Goal: Task Accomplishment & Management: Manage account settings

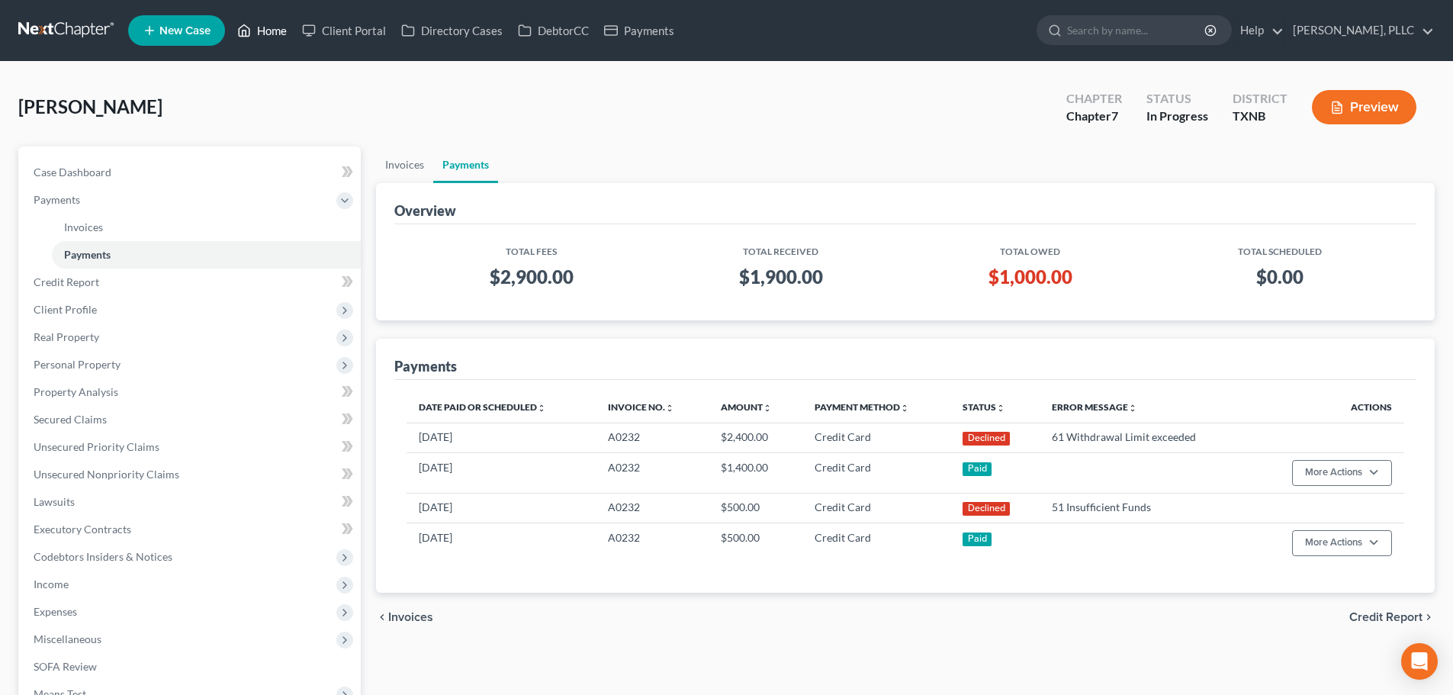
click at [275, 30] on link "Home" at bounding box center [262, 30] width 65 height 27
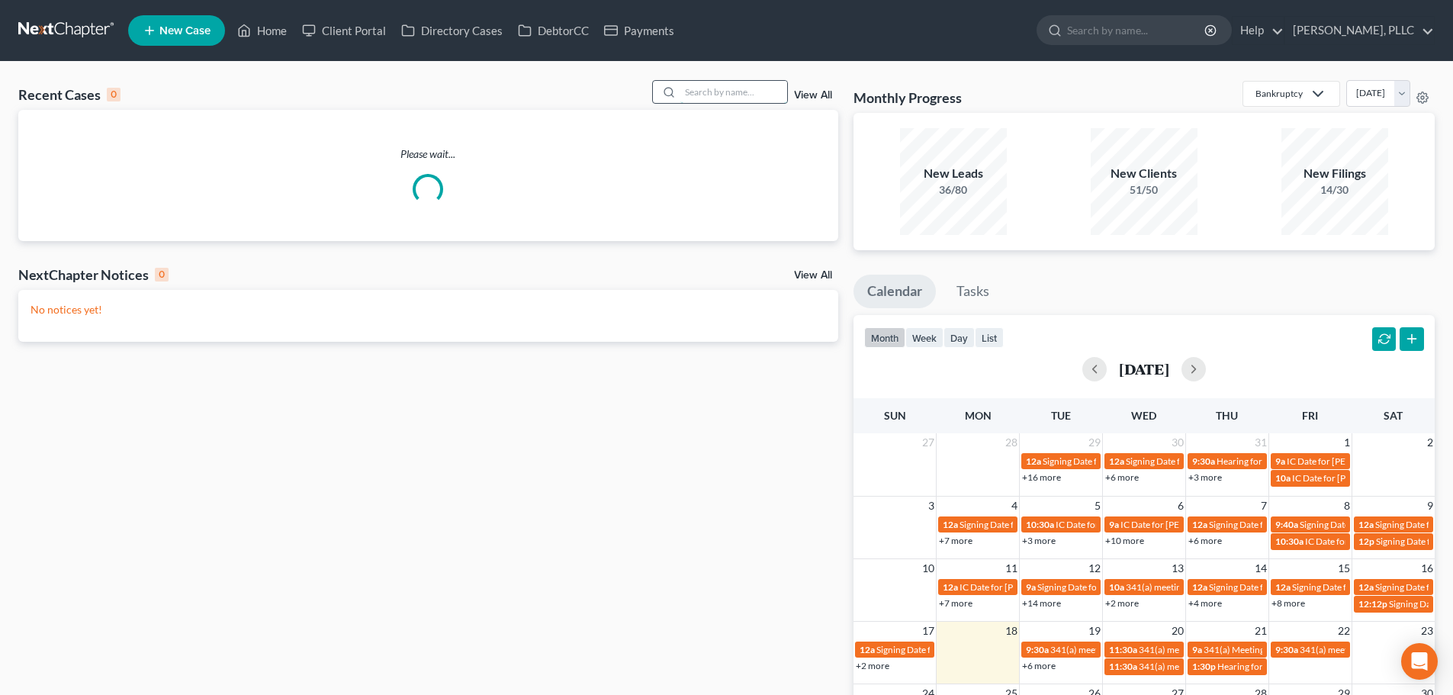
click at [745, 95] on input "search" at bounding box center [733, 92] width 107 height 22
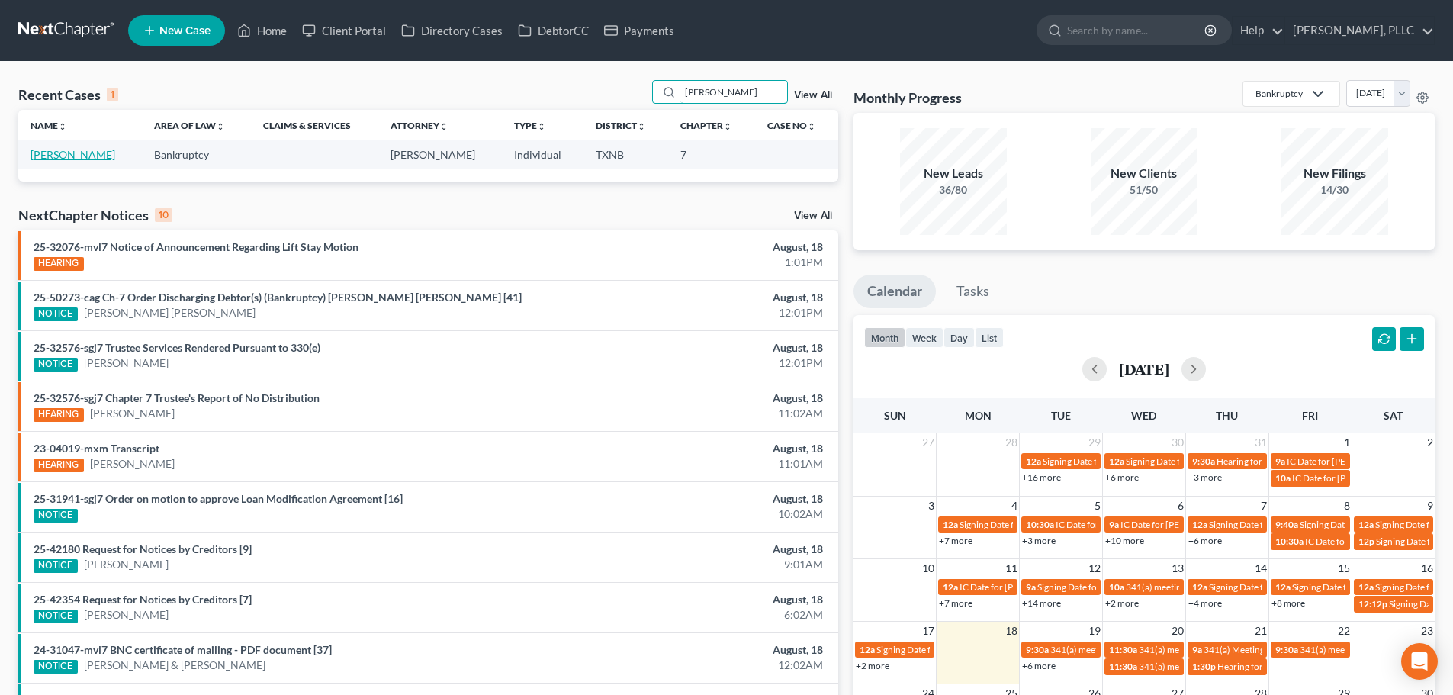
type input "[PERSON_NAME]"
click at [88, 154] on link "[PERSON_NAME]" at bounding box center [73, 154] width 85 height 13
select select "3"
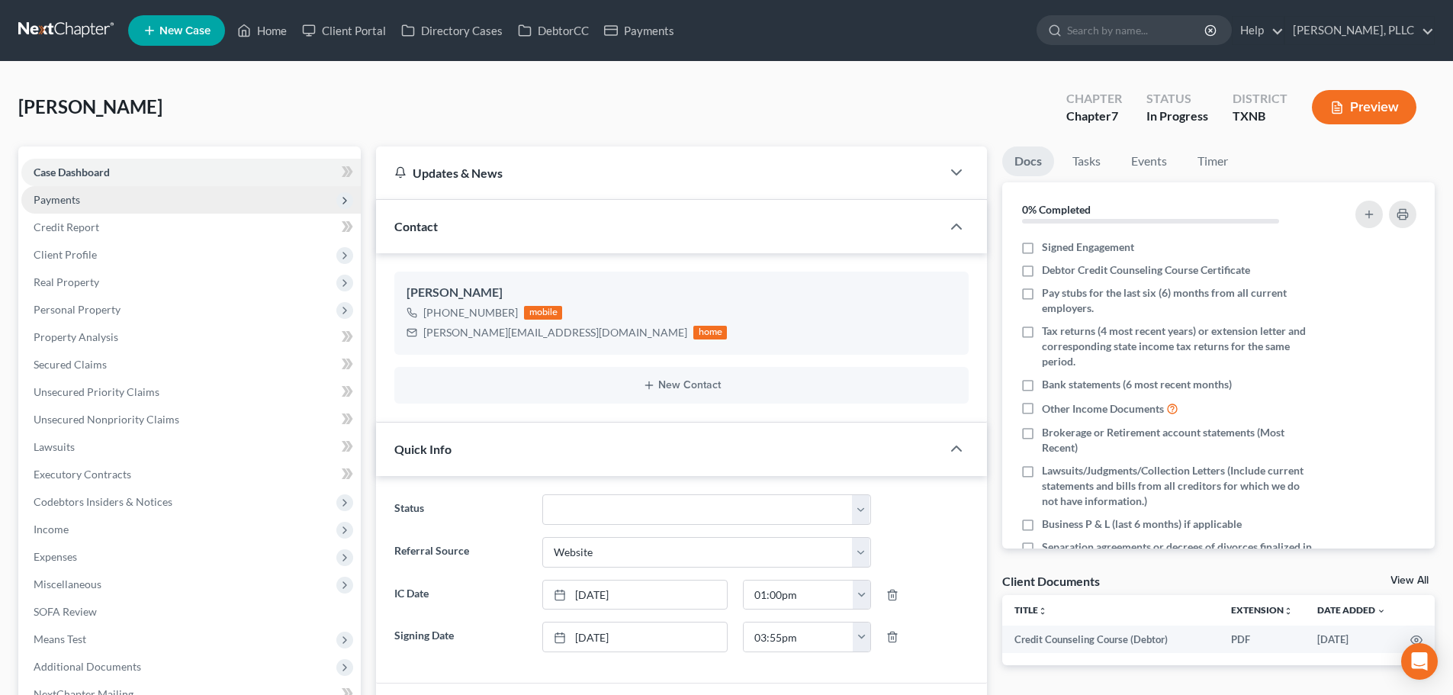
click at [68, 201] on span "Payments" at bounding box center [57, 199] width 47 height 13
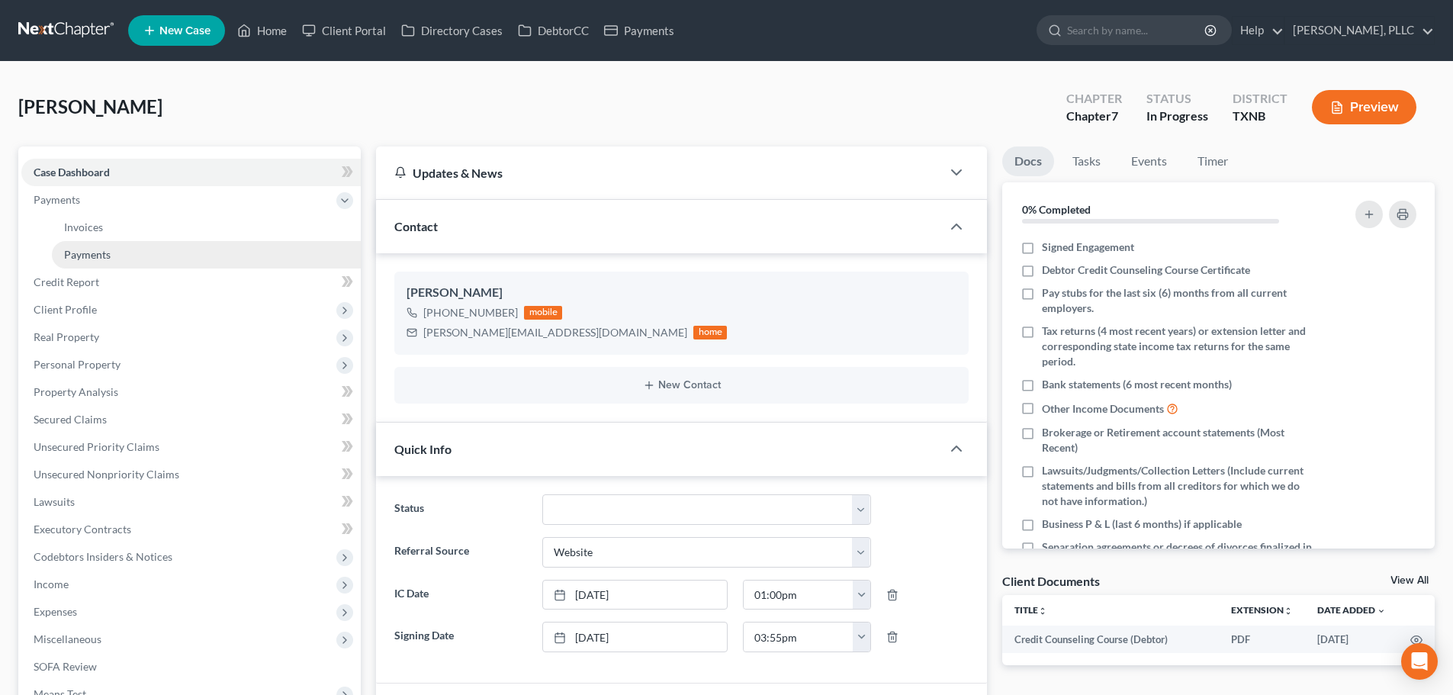
click at [87, 255] on span "Payments" at bounding box center [87, 254] width 47 height 13
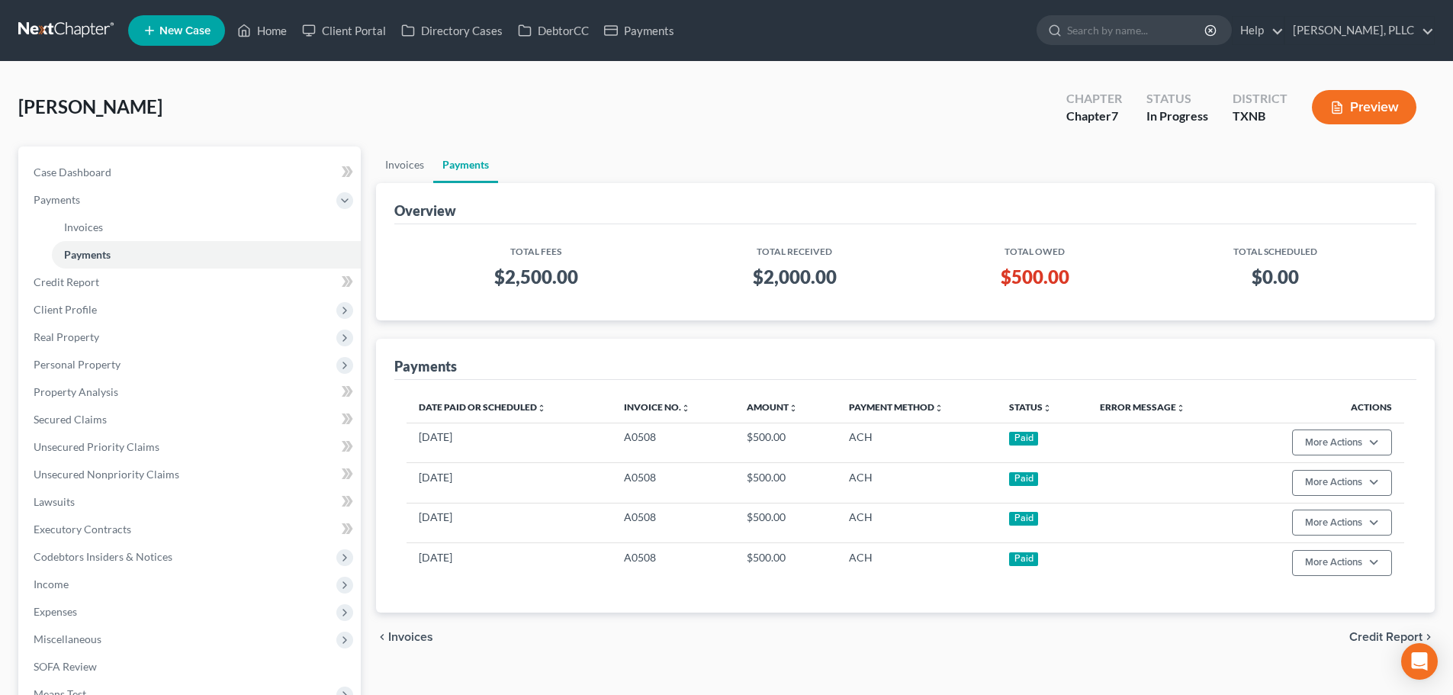
click at [325, 110] on div "[PERSON_NAME] Upgraded Chapter Chapter 7 Status In [GEOGRAPHIC_DATA] [GEOGRAPHI…" at bounding box center [726, 113] width 1416 height 66
